Goal: Navigation & Orientation: Find specific page/section

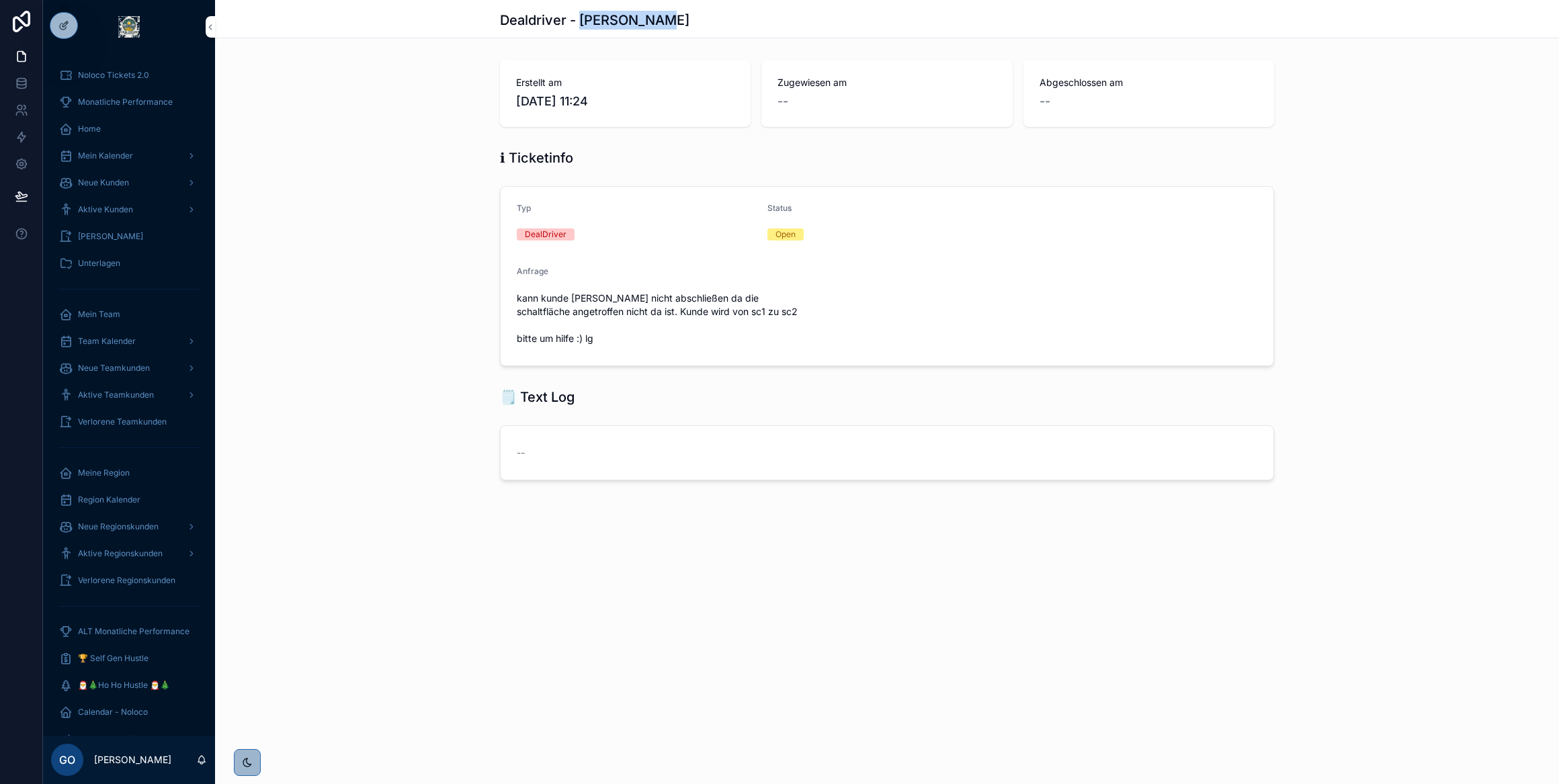
scroll to position [139, 0]
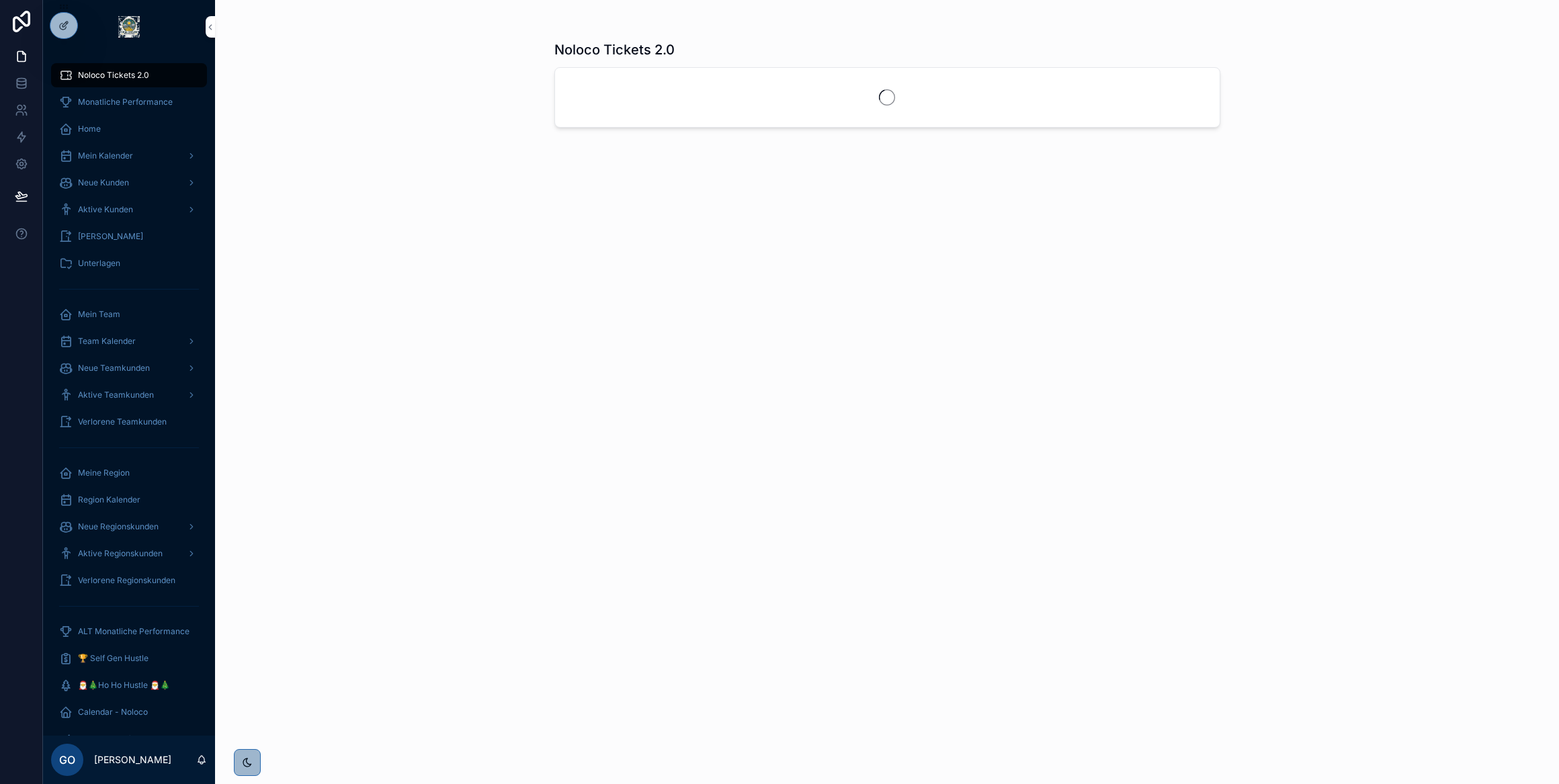
click at [0, 0] on icon at bounding box center [0, 0] width 0 height 0
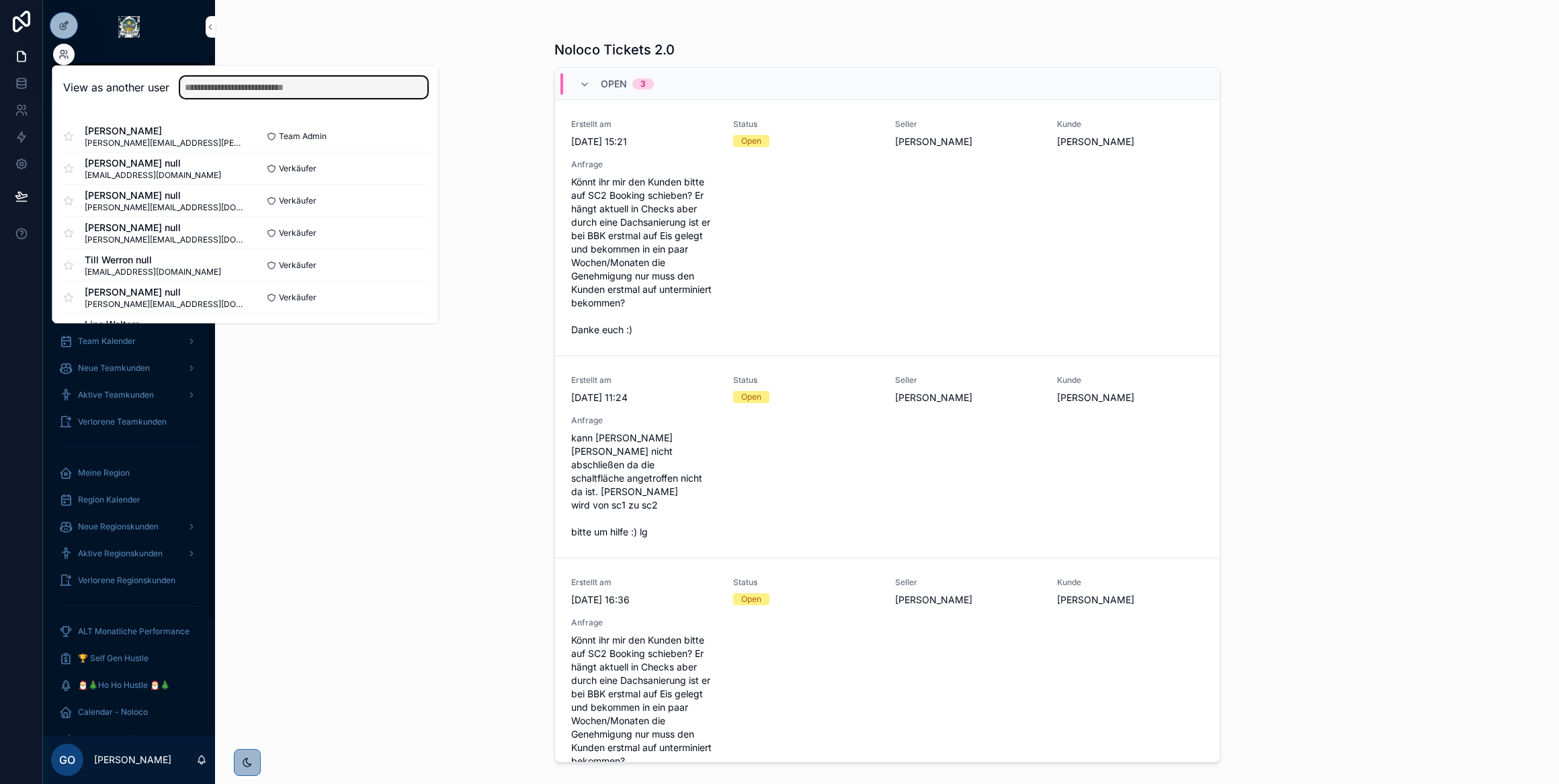
click at [196, 86] on input "text" at bounding box center [303, 87] width 247 height 21
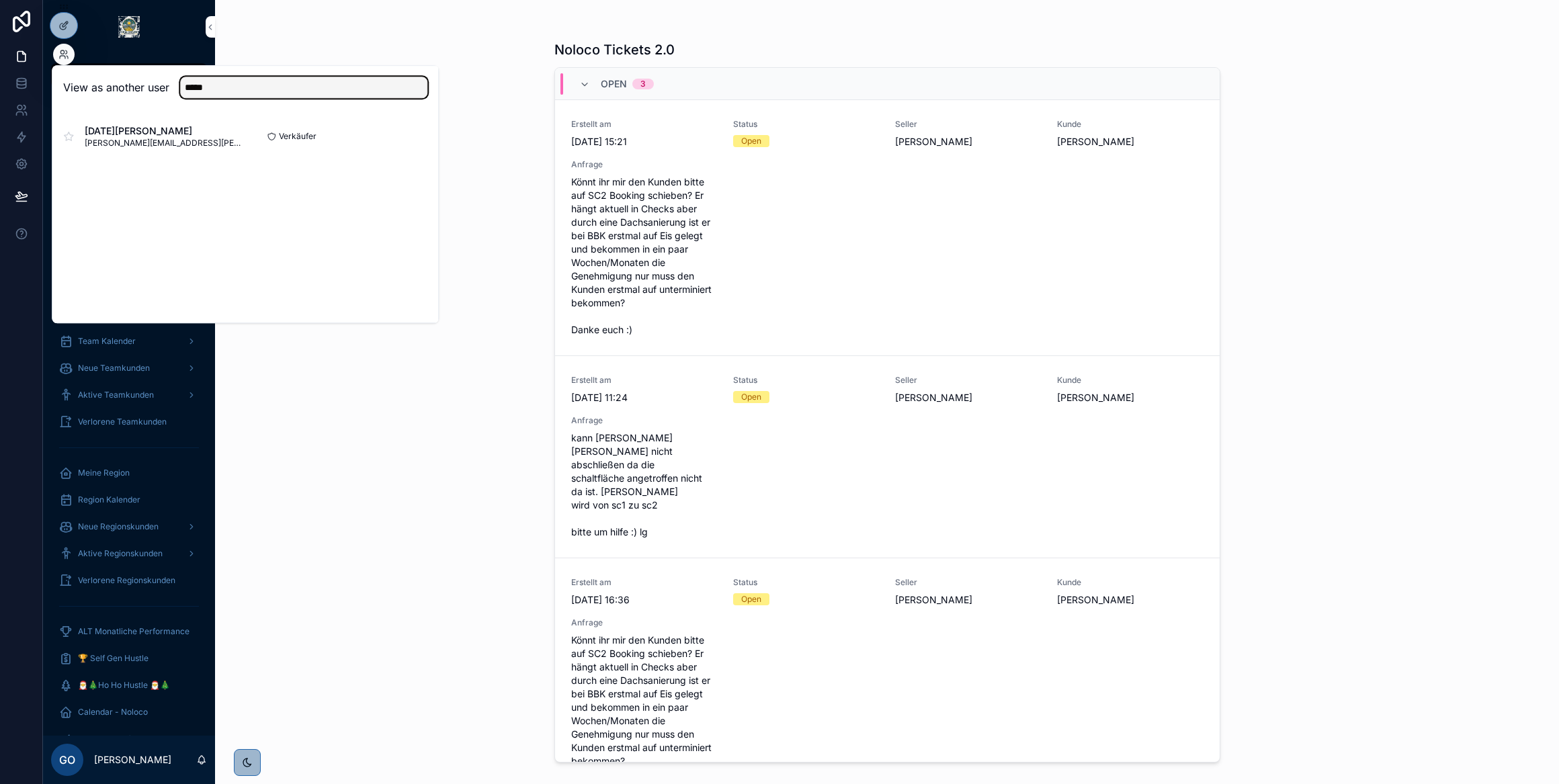
type input "****"
click at [0, 0] on button "Select" at bounding box center [0, 0] width 0 height 0
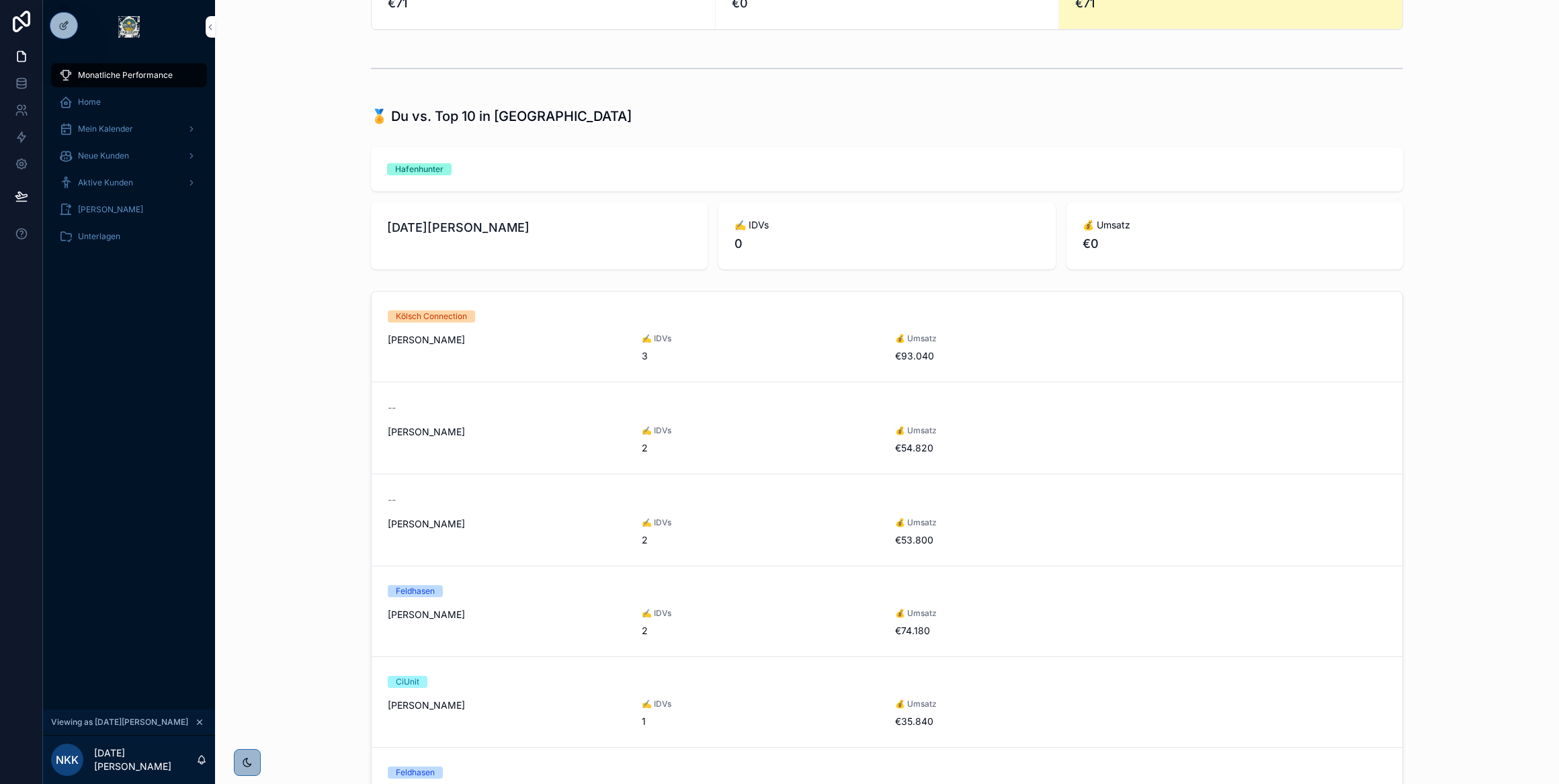
scroll to position [366, 0]
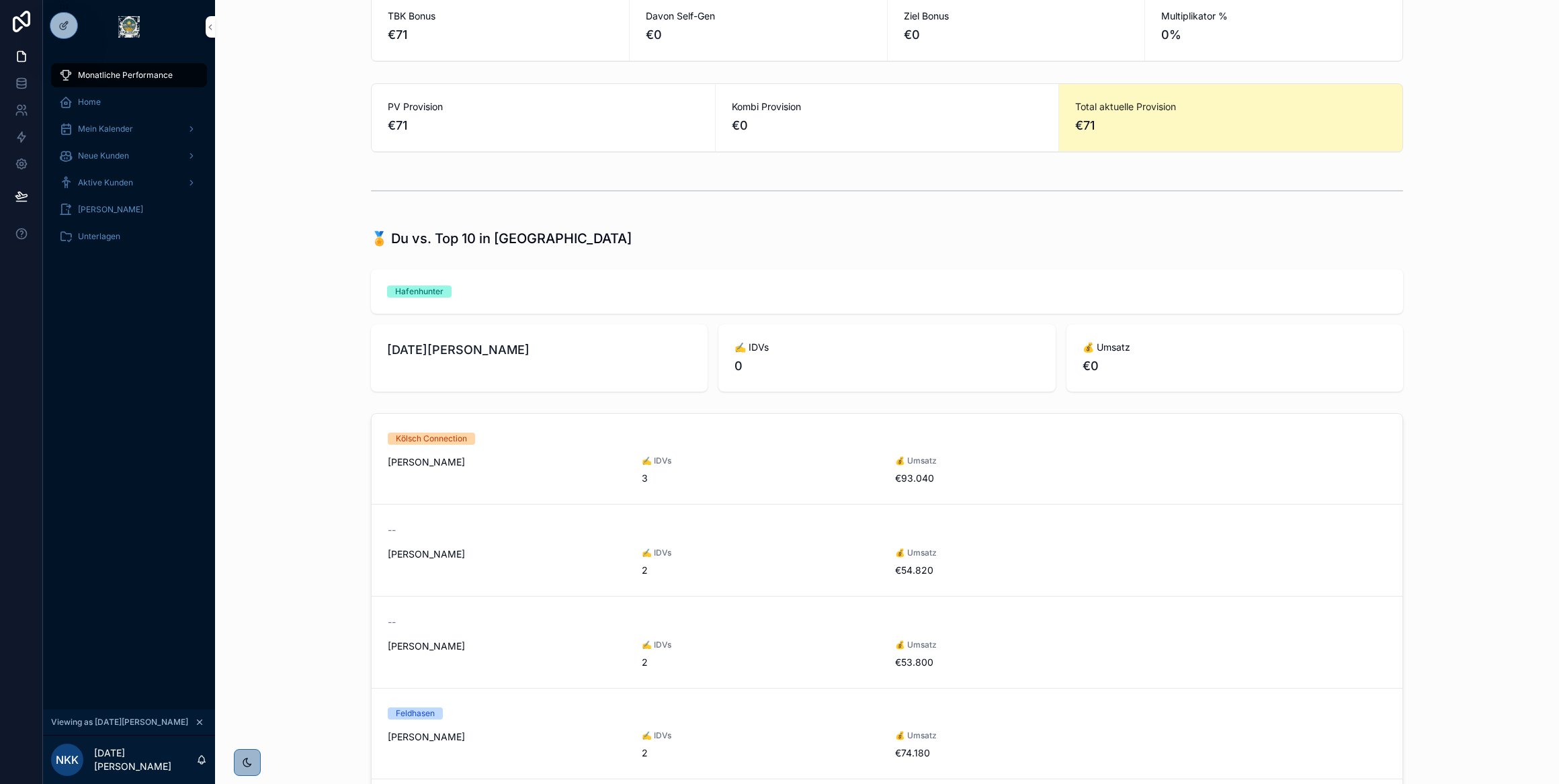
click at [109, 103] on div "Home" at bounding box center [129, 102] width 140 height 21
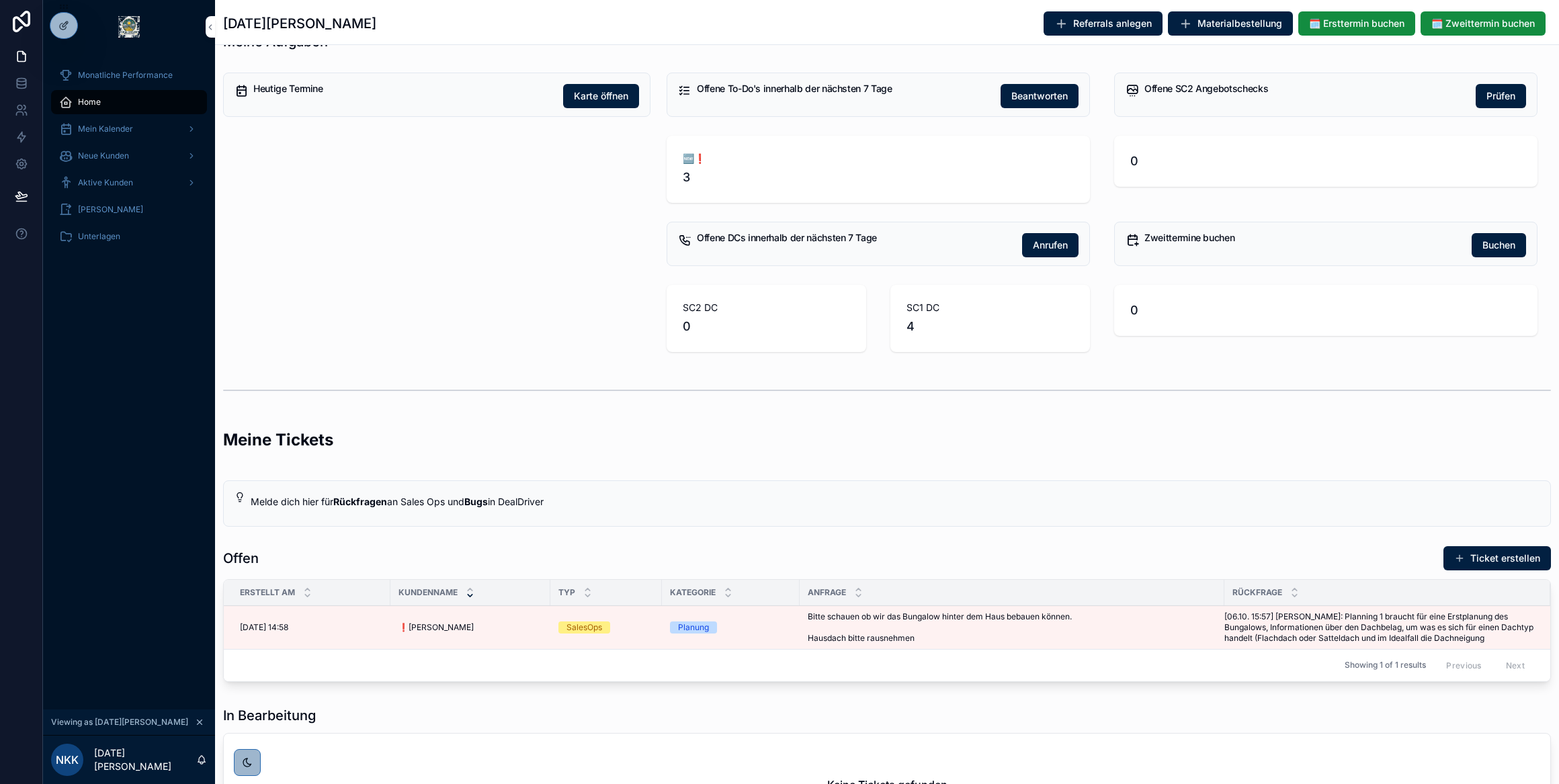
scroll to position [61, 0]
